Goal: Task Accomplishment & Management: Manage account settings

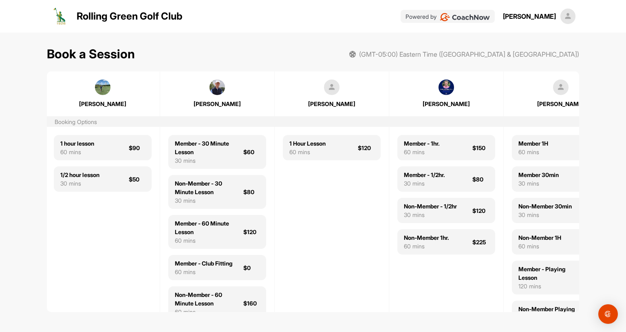
scroll to position [0, 154]
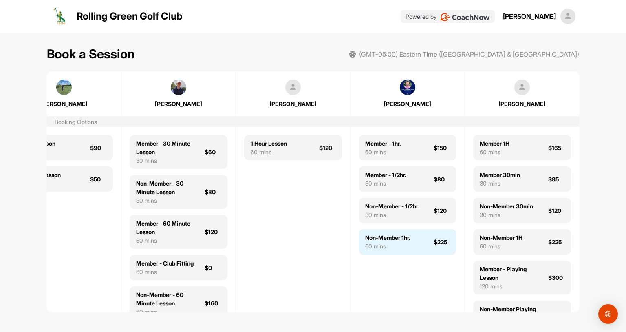
click at [402, 240] on div "Non-Member 1hr." at bounding box center [387, 237] width 45 height 9
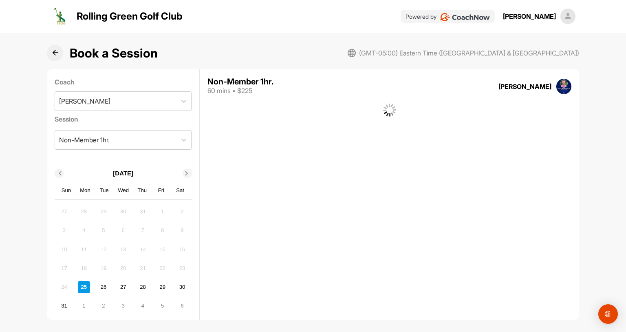
click at [402, 240] on div "(GMT-05:00) Eastern Time ([GEOGRAPHIC_DATA] & [GEOGRAPHIC_DATA]) Non-Member 1hr…" at bounding box center [389, 194] width 379 height 250
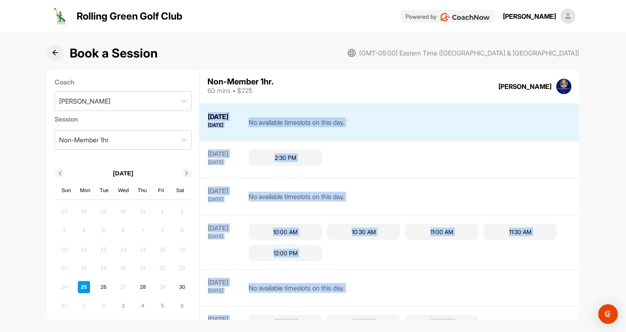
click at [270, 198] on div "No available timeslots on this day." at bounding box center [297, 196] width 96 height 20
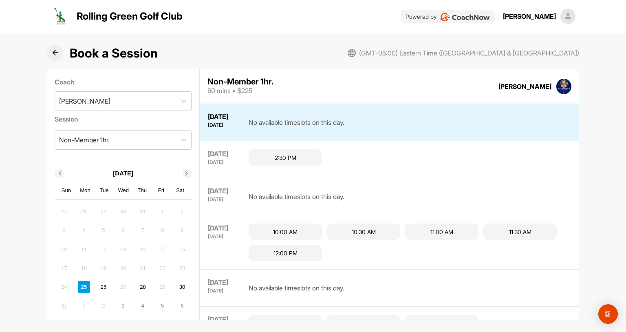
click at [270, 198] on div "No available timeslots on this day." at bounding box center [297, 196] width 96 height 20
click at [284, 232] on div "10:00 AM" at bounding box center [285, 231] width 73 height 16
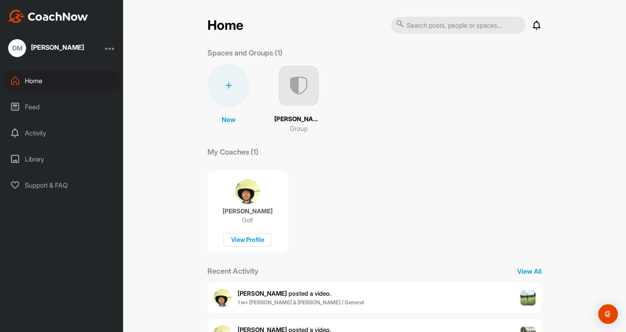
click at [230, 84] on icon at bounding box center [228, 85] width 7 height 7
click at [227, 133] on button "New Space" at bounding box center [229, 136] width 66 height 25
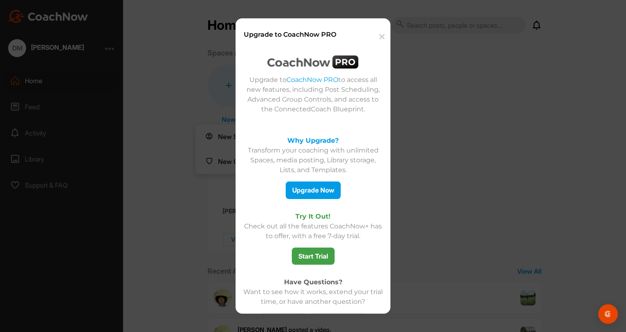
click at [335, 72] on div at bounding box center [313, 65] width 143 height 20
click at [381, 38] on button "✕" at bounding box center [381, 36] width 18 height 25
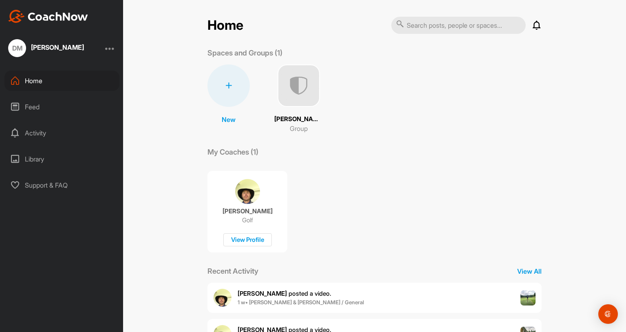
click at [489, 23] on input "text" at bounding box center [458, 25] width 135 height 17
paste input "[PERSON_NAME]"
type input "[PERSON_NAME]"
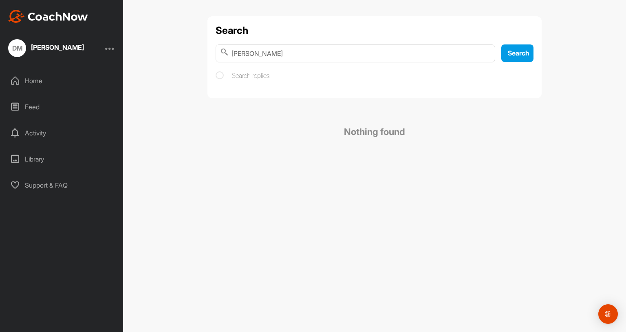
click at [172, 39] on div "Search Scott Chisholm Search Search replies Nothing found" at bounding box center [374, 166] width 503 height 332
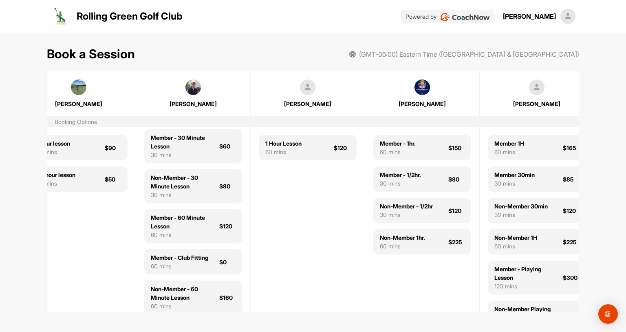
scroll to position [0, 154]
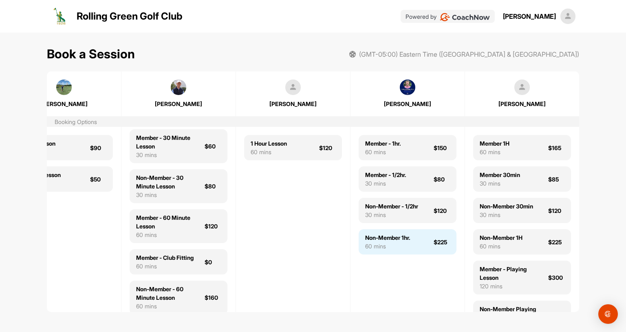
click at [384, 243] on div "60 mins" at bounding box center [387, 246] width 45 height 9
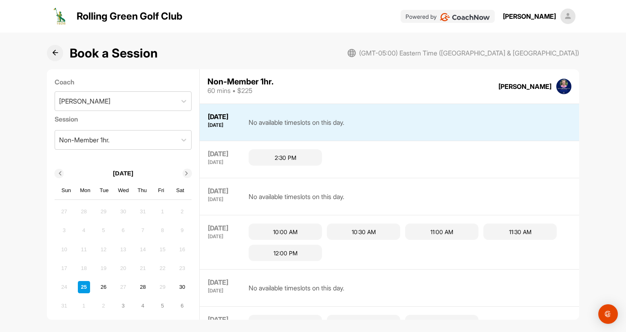
click at [273, 196] on div "No available timeslots on this day." at bounding box center [297, 196] width 96 height 20
click at [279, 232] on div "10:00 AM" at bounding box center [285, 231] width 73 height 16
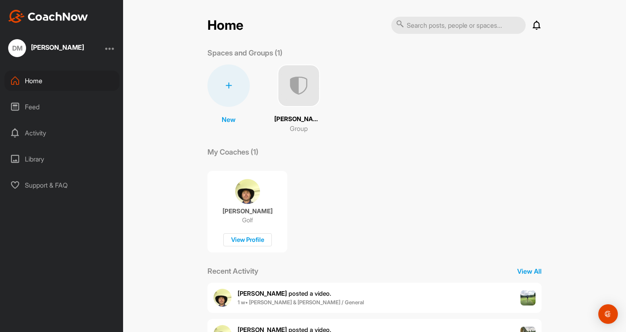
click at [441, 26] on input "text" at bounding box center [458, 25] width 135 height 17
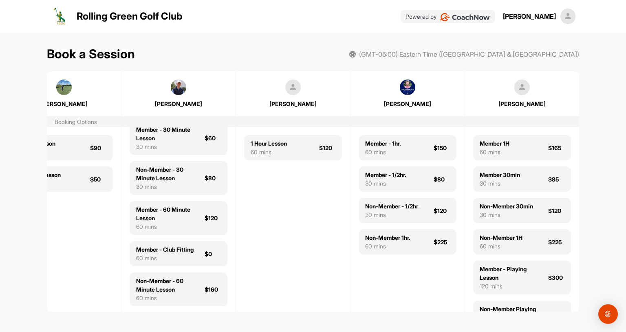
scroll to position [0, 151]
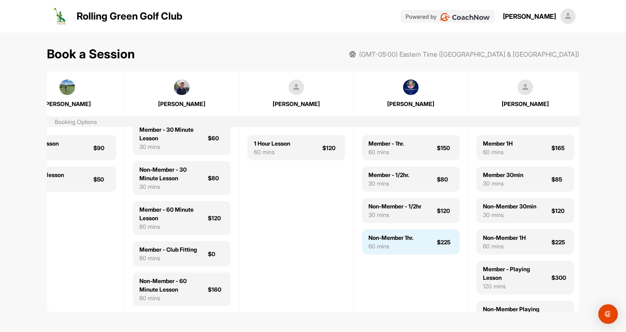
click at [419, 243] on div "Non-Member 1hr. 60 mins $225" at bounding box center [411, 241] width 98 height 25
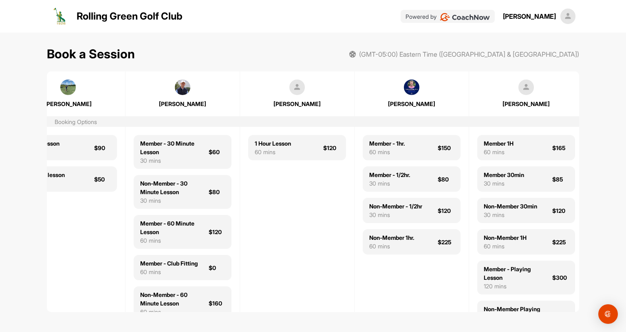
scroll to position [0, 154]
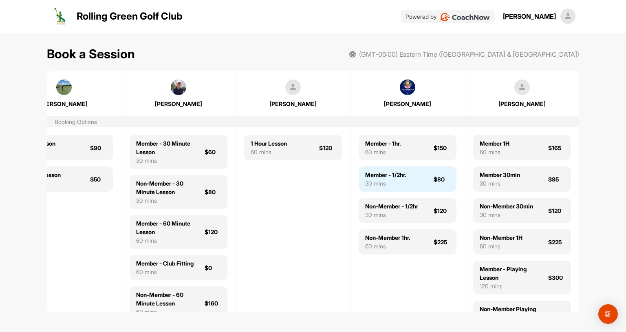
click at [415, 183] on div "Member - 1/2hr. 30 mins $80" at bounding box center [408, 178] width 98 height 25
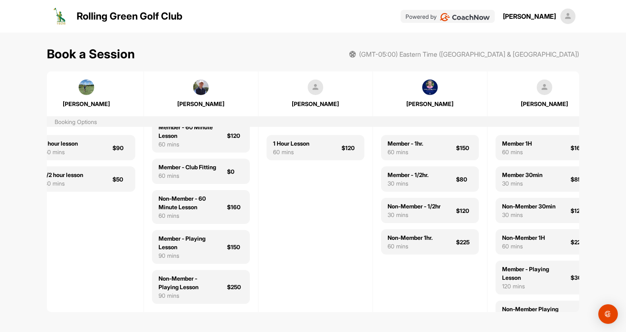
scroll to position [0, 154]
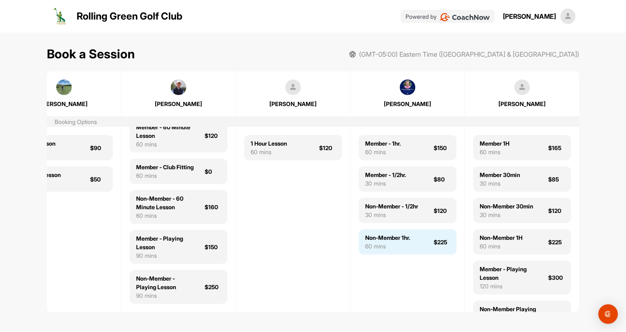
click at [392, 243] on div "60 mins" at bounding box center [387, 246] width 45 height 9
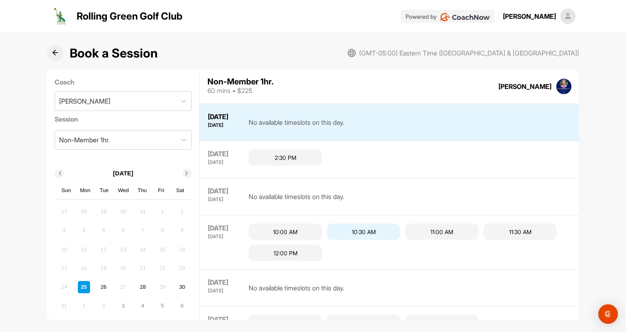
scroll to position [22, 0]
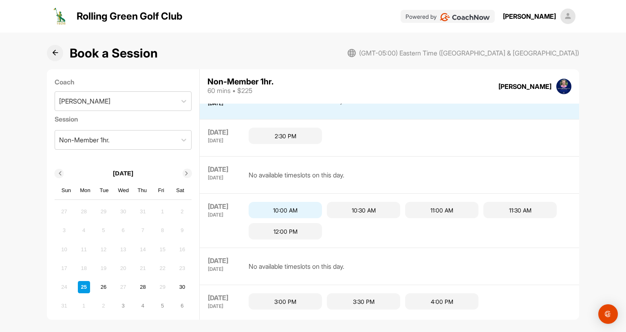
click at [289, 210] on div "10:00 AM" at bounding box center [285, 210] width 73 height 16
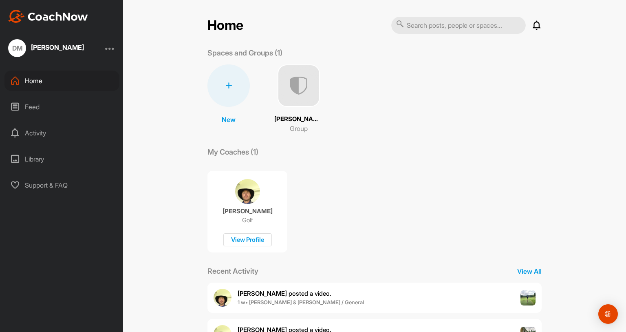
click at [231, 88] on icon at bounding box center [228, 85] width 7 height 7
click at [232, 161] on button "New Group" at bounding box center [229, 161] width 66 height 25
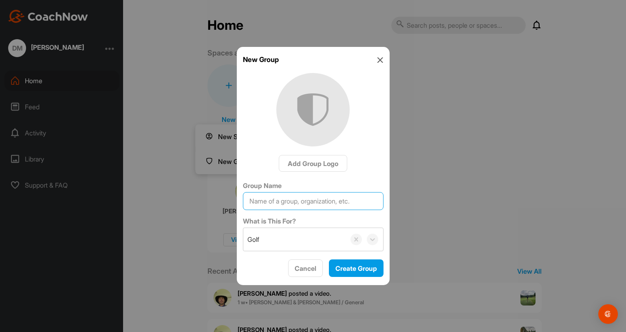
click at [297, 201] on input "Group Name" at bounding box center [313, 201] width 141 height 18
click at [299, 204] on input "Group Name" at bounding box center [313, 201] width 141 height 18
type input "AimPoint"
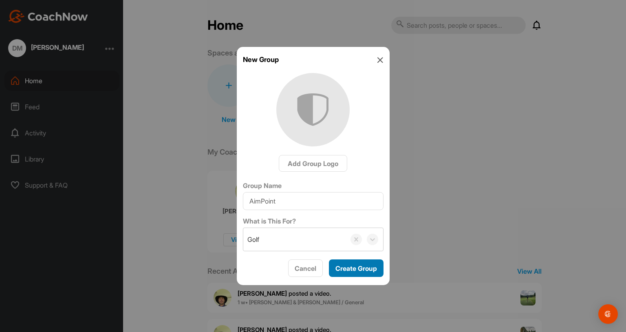
click at [354, 267] on span "Create Group" at bounding box center [356, 268] width 42 height 8
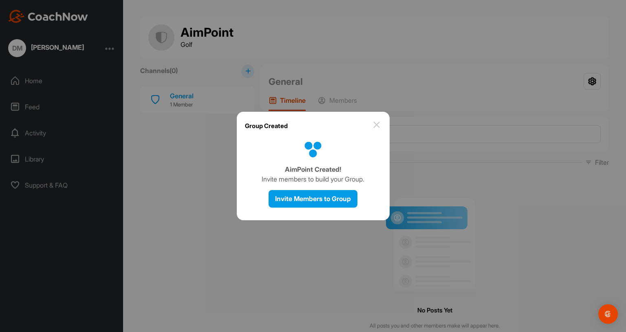
click at [375, 125] on img at bounding box center [377, 125] width 10 height 10
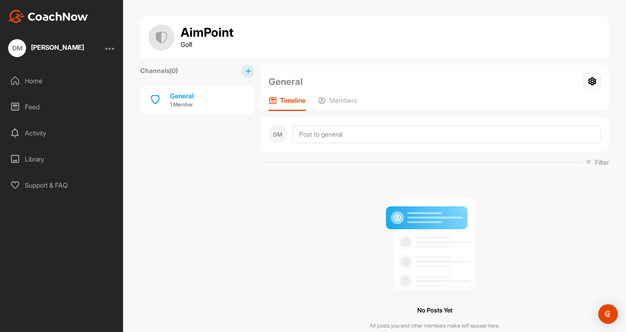
click at [27, 81] on div "Home" at bounding box center [61, 81] width 115 height 20
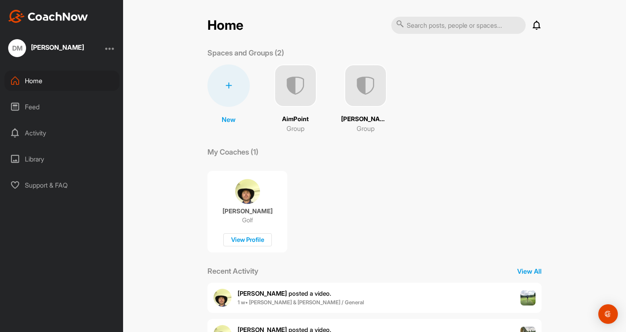
click at [291, 86] on img at bounding box center [295, 85] width 42 height 42
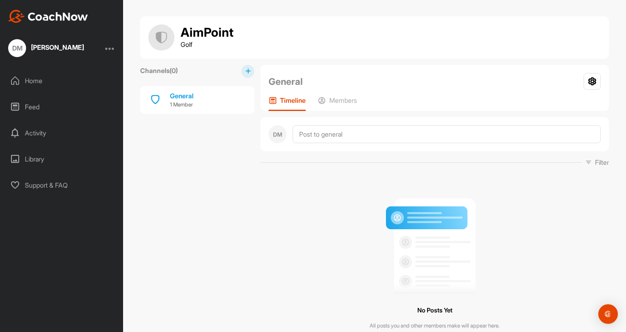
click at [25, 78] on div "Home" at bounding box center [61, 81] width 115 height 20
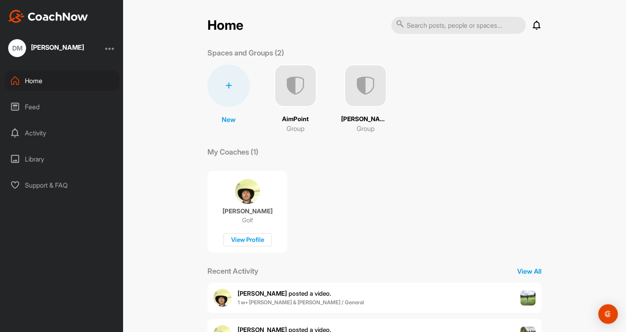
click at [294, 112] on div "AimPoint Group" at bounding box center [295, 98] width 42 height 69
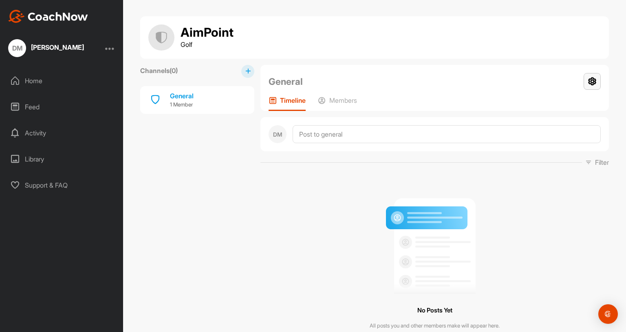
click at [593, 79] on icon at bounding box center [592, 81] width 17 height 17
click at [474, 76] on div "General Group Settings Your Notifications" at bounding box center [435, 81] width 332 height 17
click at [180, 95] on div "General" at bounding box center [182, 96] width 24 height 10
click at [196, 37] on h1 "AimPoint" at bounding box center [207, 33] width 53 height 14
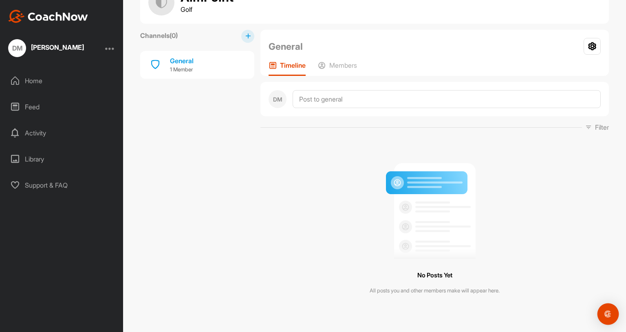
click at [607, 313] on img "Open Intercom Messenger" at bounding box center [608, 314] width 11 height 11
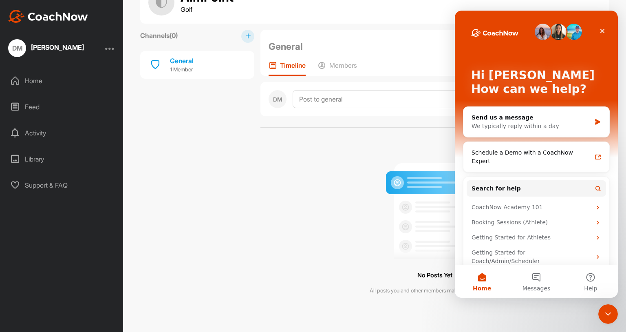
scroll to position [0, 0]
click at [301, 176] on div "No Posts Yet All posts you and other members make will appear here." at bounding box center [434, 225] width 348 height 175
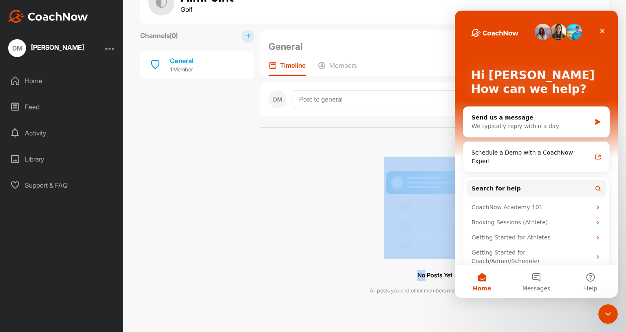
click at [301, 176] on div "No Posts Yet All posts you and other members make will appear here." at bounding box center [434, 225] width 348 height 175
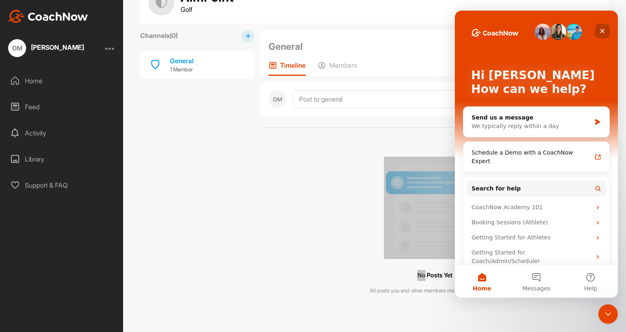
click at [602, 31] on icon "Close" at bounding box center [602, 31] width 4 height 4
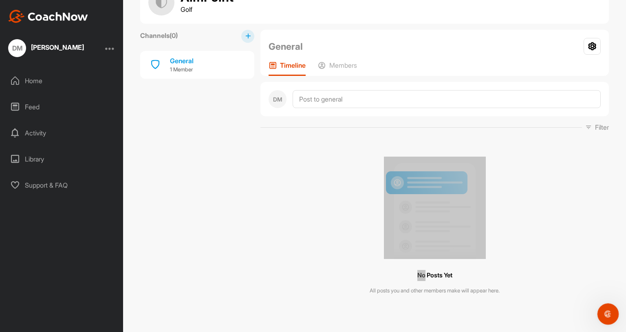
click at [602, 311] on icon "Open Intercom Messenger" at bounding box center [606, 312] width 13 height 13
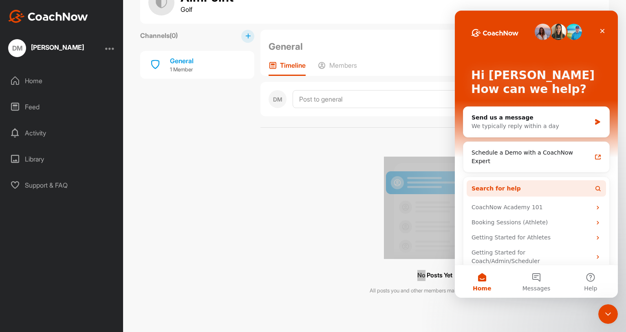
click at [484, 184] on span "Search for help" at bounding box center [496, 188] width 49 height 9
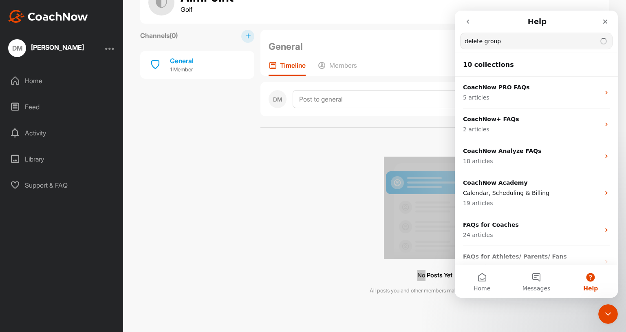
type input "delete group"
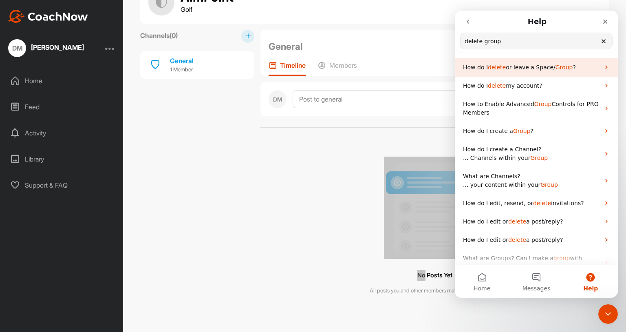
click at [522, 66] on span "or leave a Space/" at bounding box center [531, 67] width 50 height 7
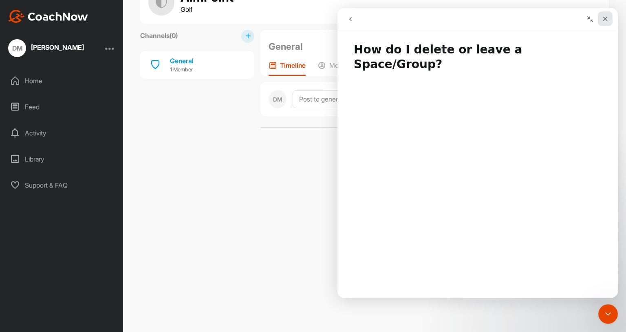
click at [604, 19] on icon "Close" at bounding box center [605, 18] width 7 height 7
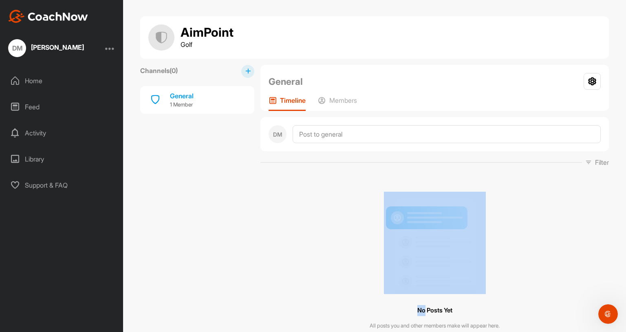
click at [29, 85] on div "Home" at bounding box center [61, 81] width 115 height 20
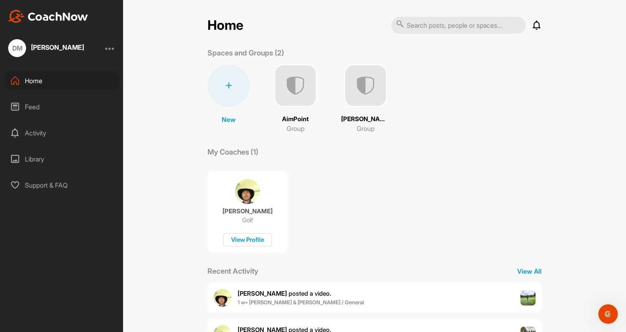
click at [40, 159] on div "Library" at bounding box center [61, 159] width 115 height 20
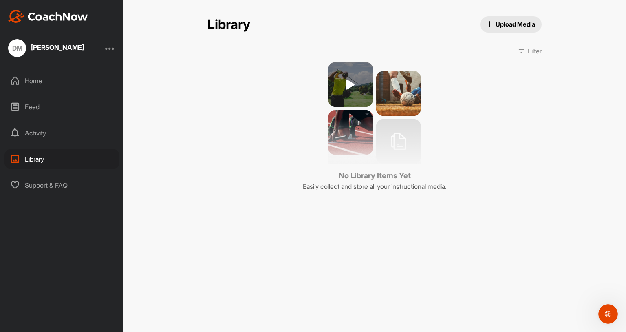
click at [35, 81] on div "Home" at bounding box center [61, 81] width 115 height 20
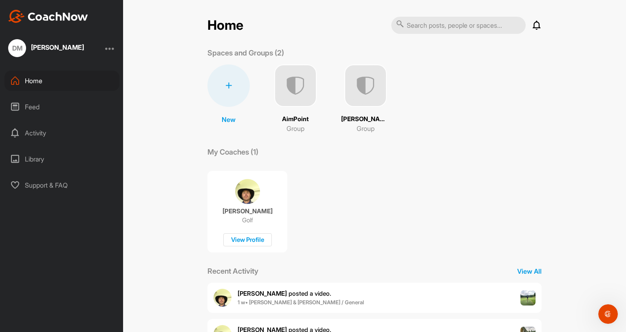
click at [297, 122] on p "AimPoint" at bounding box center [295, 119] width 27 height 9
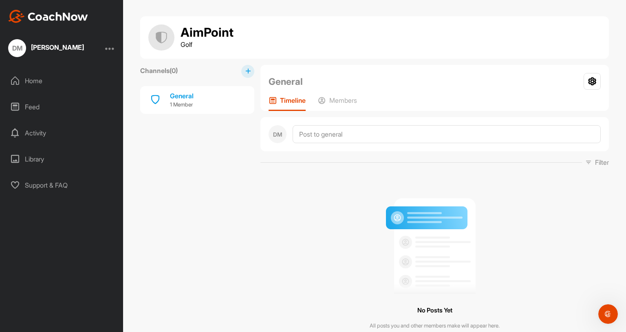
click at [584, 49] on div "AimPoint Golf" at bounding box center [374, 37] width 452 height 26
click at [596, 80] on icon at bounding box center [592, 81] width 17 height 17
click at [548, 103] on li "Group Settings" at bounding box center [568, 105] width 66 height 26
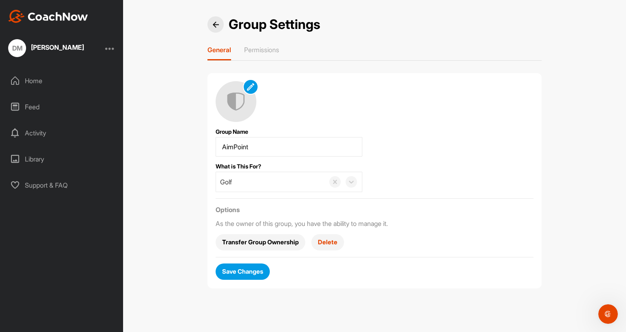
click at [329, 242] on span "Delete" at bounding box center [328, 242] width 20 height 9
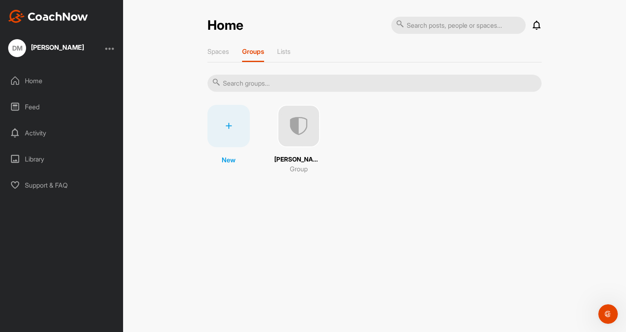
click at [51, 18] on img at bounding box center [48, 16] width 80 height 13
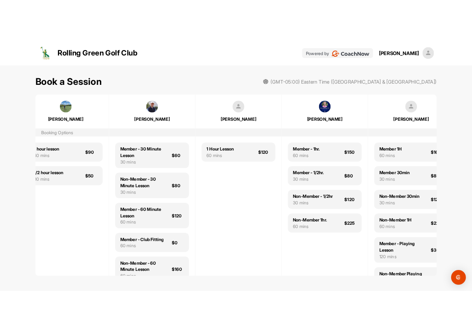
scroll to position [0, 154]
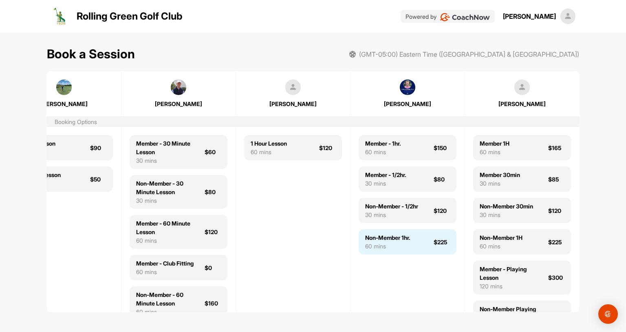
click at [381, 241] on div "Non-Member 1hr." at bounding box center [387, 237] width 45 height 9
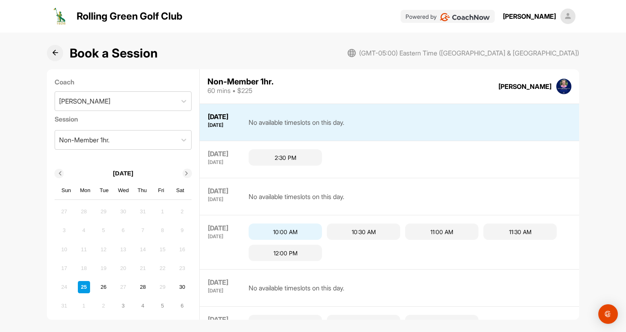
click at [299, 229] on div "10:00 AM" at bounding box center [285, 231] width 73 height 16
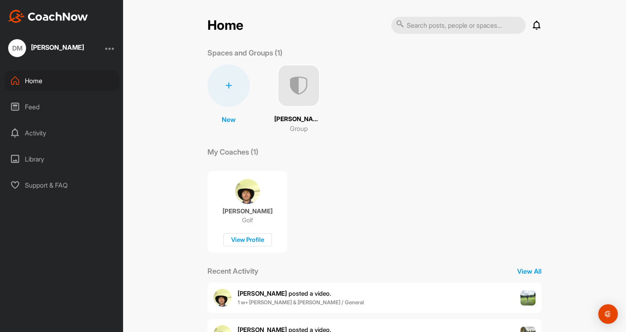
click at [36, 80] on div "Home" at bounding box center [61, 81] width 115 height 20
click at [34, 137] on div "Activity" at bounding box center [61, 133] width 115 height 20
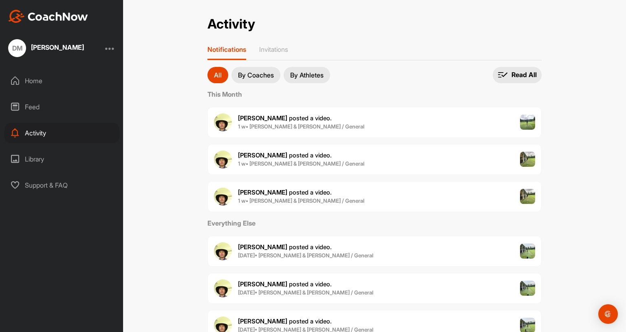
click at [249, 74] on p "By Coaches" at bounding box center [256, 75] width 36 height 7
click at [204, 71] on div "Activity Activity Notifications Invitations All By Coaches By Athletes By Coach…" at bounding box center [374, 333] width 351 height 634
click at [50, 46] on div "[PERSON_NAME]" at bounding box center [57, 47] width 53 height 7
click at [50, 23] on div "DM Dave McFetridge Home Feed Activity Library Support & FAQ" at bounding box center [61, 166] width 123 height 332
click at [111, 49] on div at bounding box center [110, 48] width 10 height 10
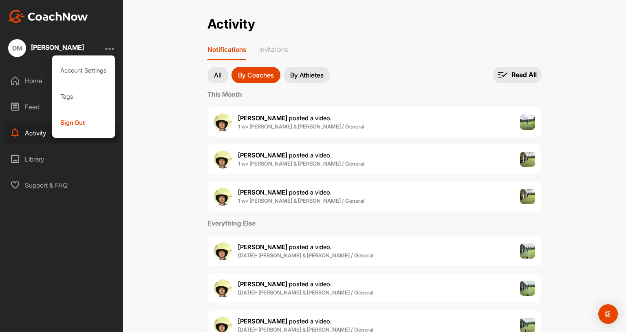
click at [61, 20] on img at bounding box center [48, 16] width 80 height 13
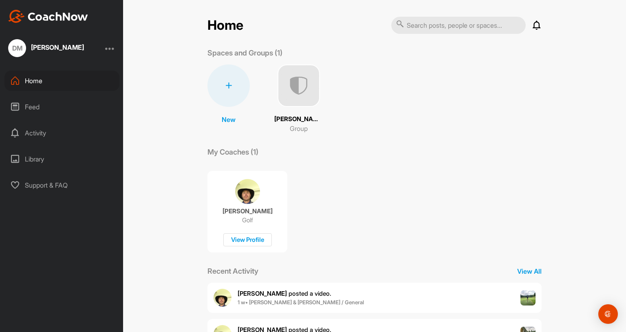
click at [61, 20] on img at bounding box center [48, 16] width 80 height 13
